Goal: Task Accomplishment & Management: Manage account settings

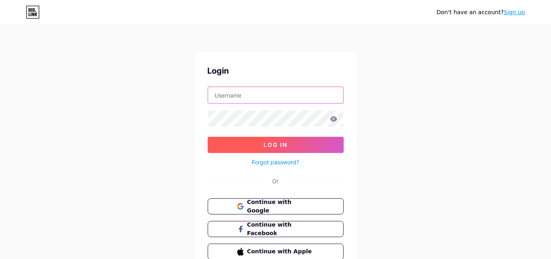
type input "[EMAIL_ADDRESS][DOMAIN_NAME]"
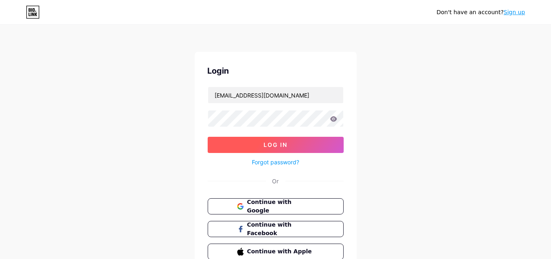
click at [290, 144] on button "Log In" at bounding box center [276, 145] width 136 height 16
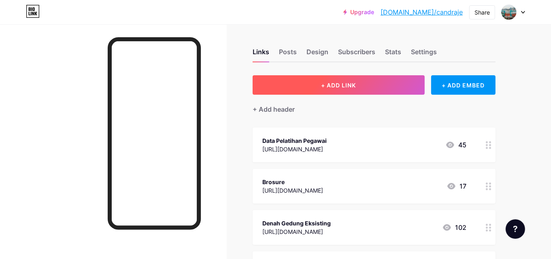
click at [337, 84] on span "+ ADD LINK" at bounding box center [338, 85] width 35 height 7
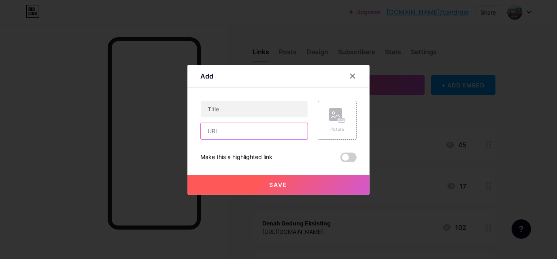
click at [228, 132] on input "text" at bounding box center [254, 131] width 107 height 16
paste input "[URL][DOMAIN_NAME]"
type input "[URL][DOMAIN_NAME]"
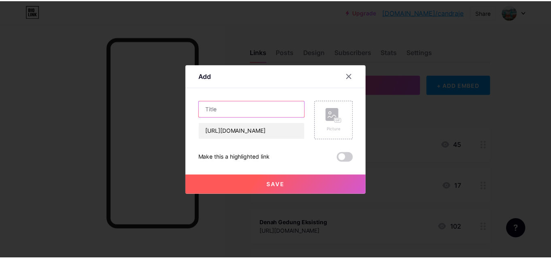
scroll to position [0, 0]
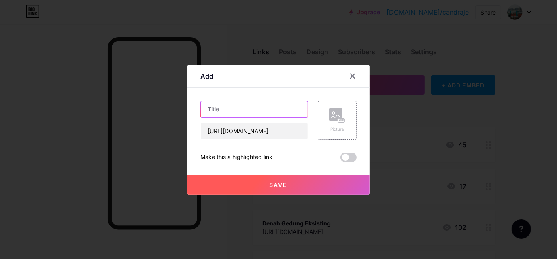
click at [222, 113] on input "text" at bounding box center [254, 109] width 107 height 16
type input "Data Dukung Manrisk 2025"
click at [278, 178] on button "Save" at bounding box center [278, 184] width 182 height 19
